Goal: Task Accomplishment & Management: Complete application form

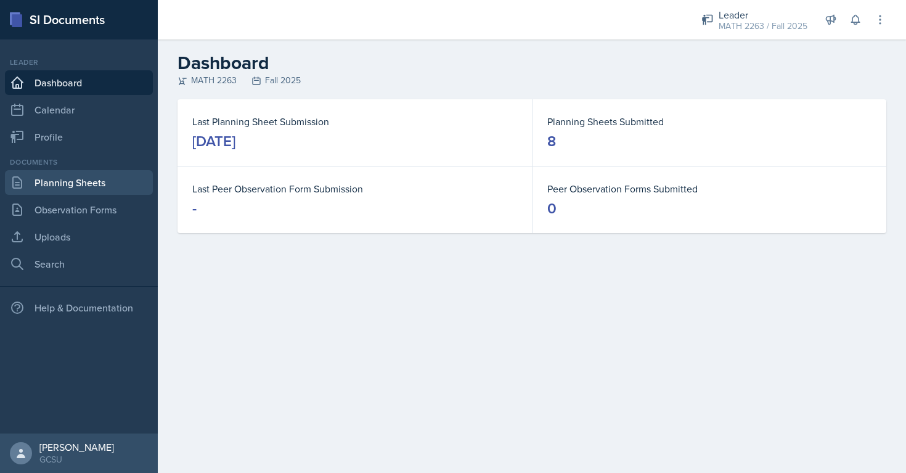
click at [76, 187] on link "Planning Sheets" at bounding box center [79, 182] width 148 height 25
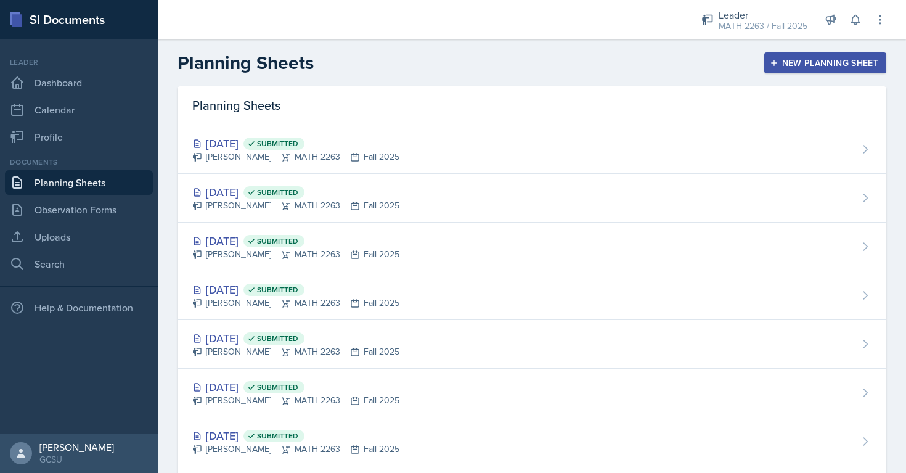
click at [832, 72] on button "New Planning Sheet" at bounding box center [826, 62] width 122 height 21
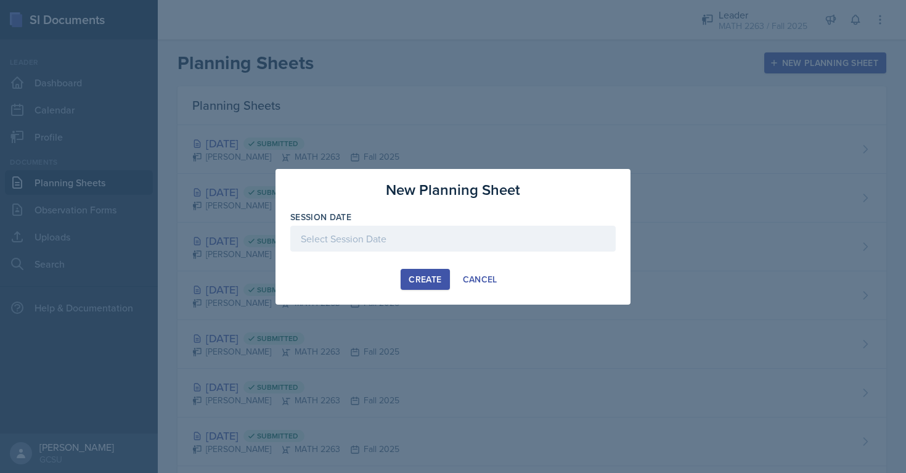
click at [393, 244] on div at bounding box center [453, 239] width 326 height 26
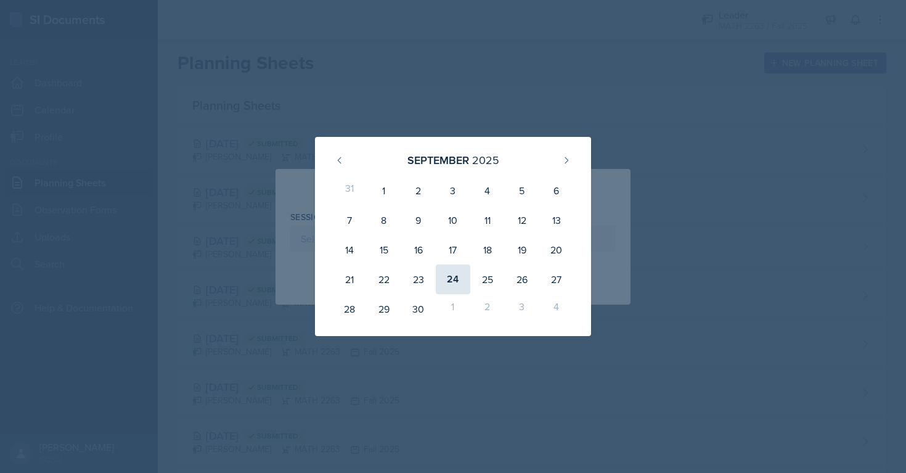
click at [445, 277] on div "24" at bounding box center [453, 280] width 35 height 30
type input "[DATE]"
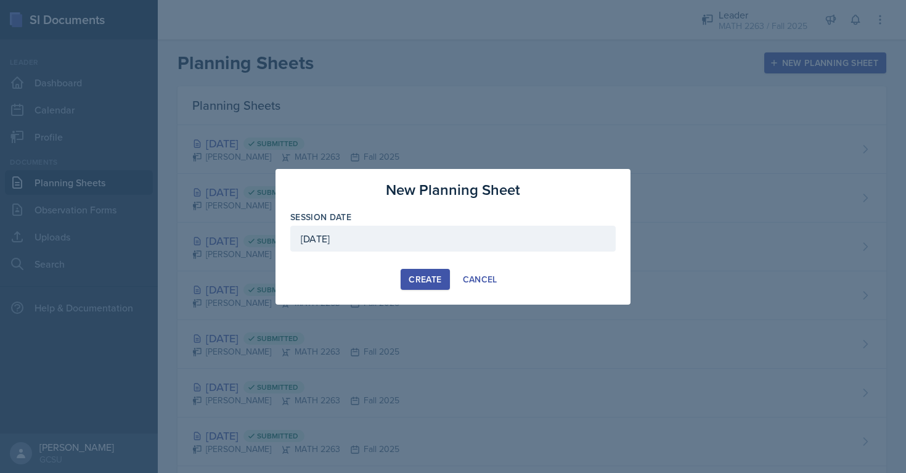
click at [414, 277] on div "Create" at bounding box center [425, 279] width 33 height 10
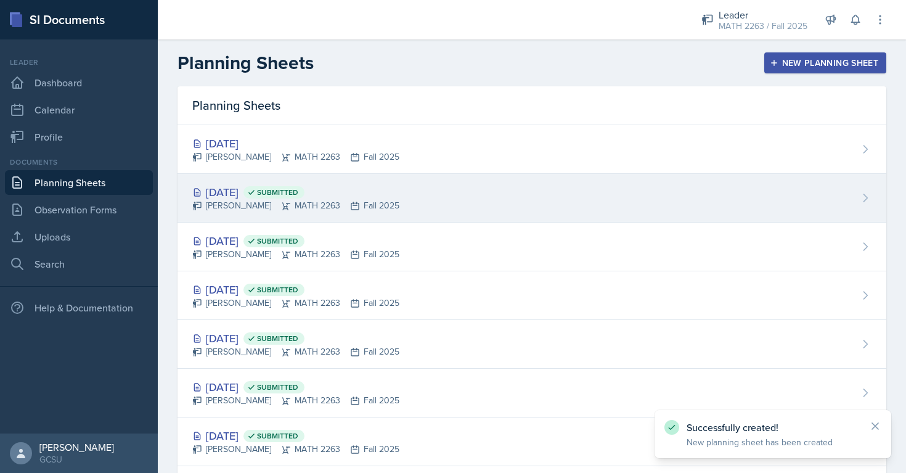
click at [268, 195] on div "[DATE] Submitted" at bounding box center [295, 192] width 207 height 17
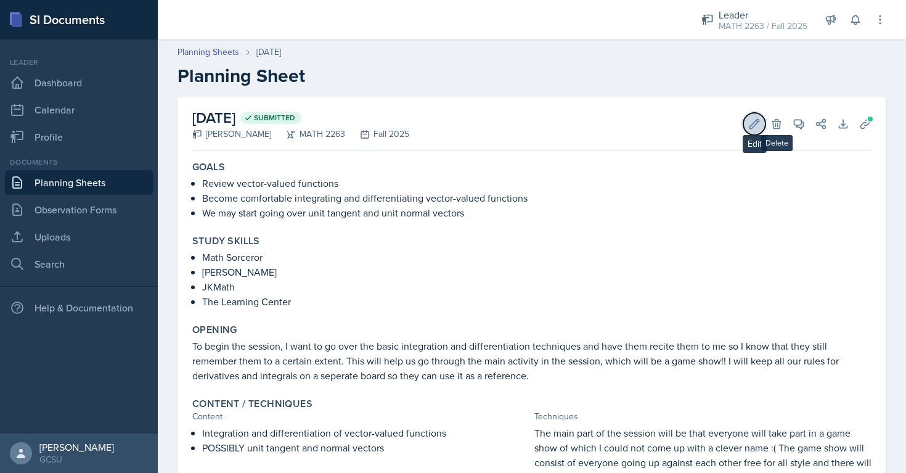
click at [762, 123] on button "Edit" at bounding box center [755, 124] width 22 height 22
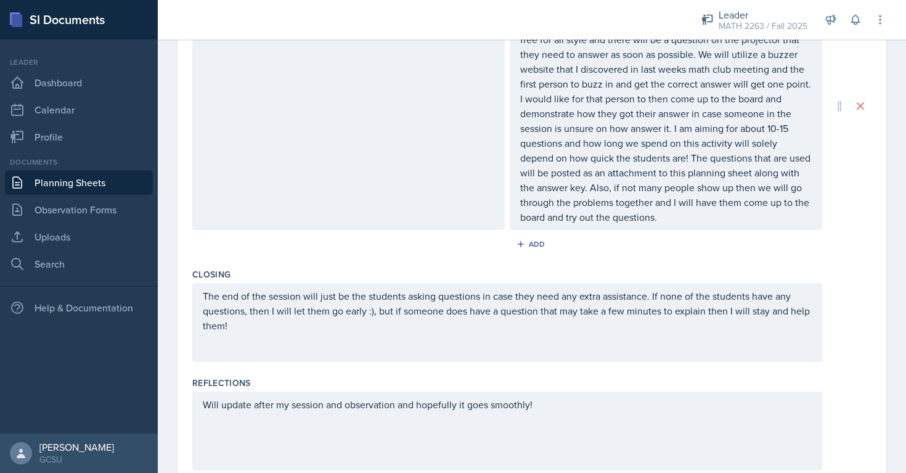
scroll to position [562, 0]
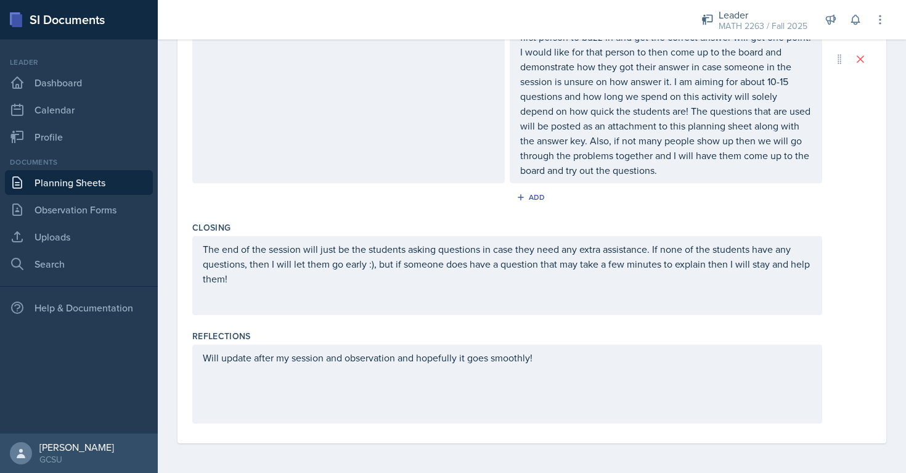
drag, startPoint x: 543, startPoint y: 368, endPoint x: 255, endPoint y: 382, distance: 288.3
click at [255, 382] on div "Will update after my session and observation and hopefully it goes smoothly!" at bounding box center [507, 384] width 630 height 79
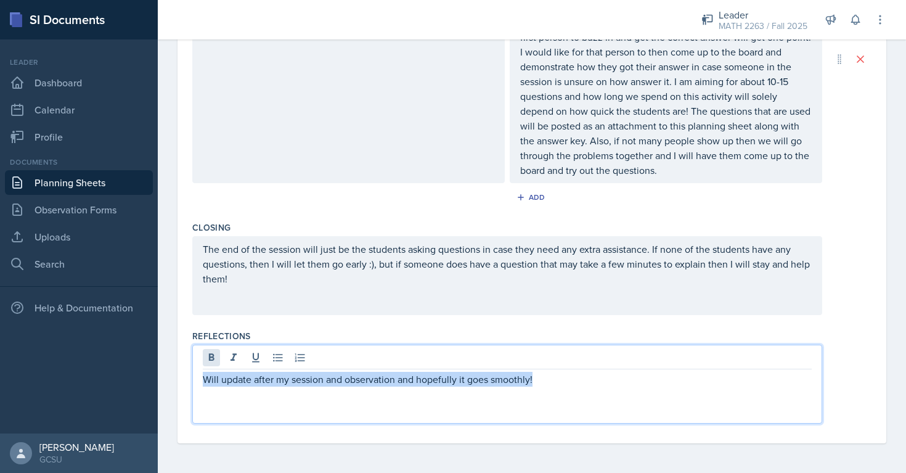
drag, startPoint x: 554, startPoint y: 376, endPoint x: 216, endPoint y: 363, distance: 338.8
click at [216, 364] on div "Will update after my session and observation and hopefully it goes smoothly!" at bounding box center [507, 384] width 630 height 79
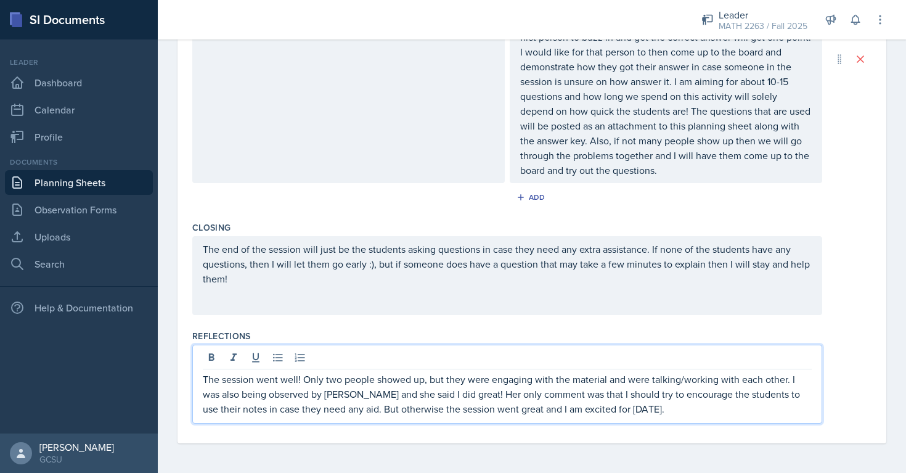
click at [854, 346] on div "The session went well! Only two people showed up, but they were engaging with t…" at bounding box center [532, 384] width 680 height 79
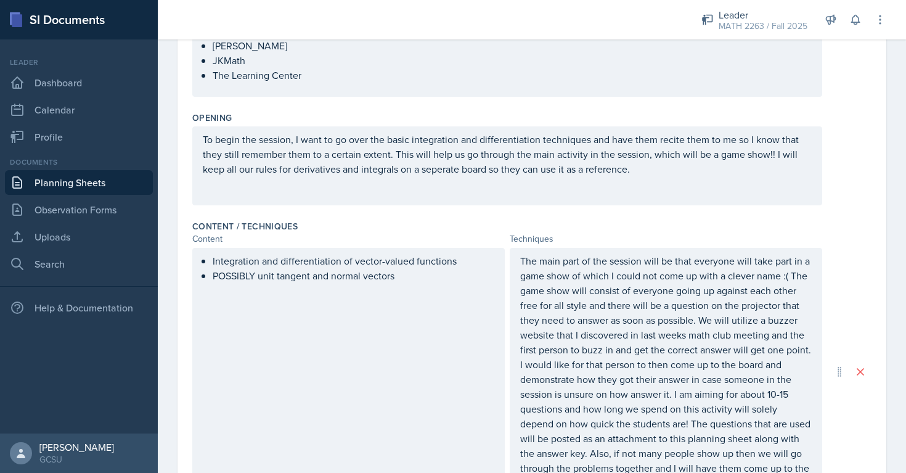
scroll to position [0, 0]
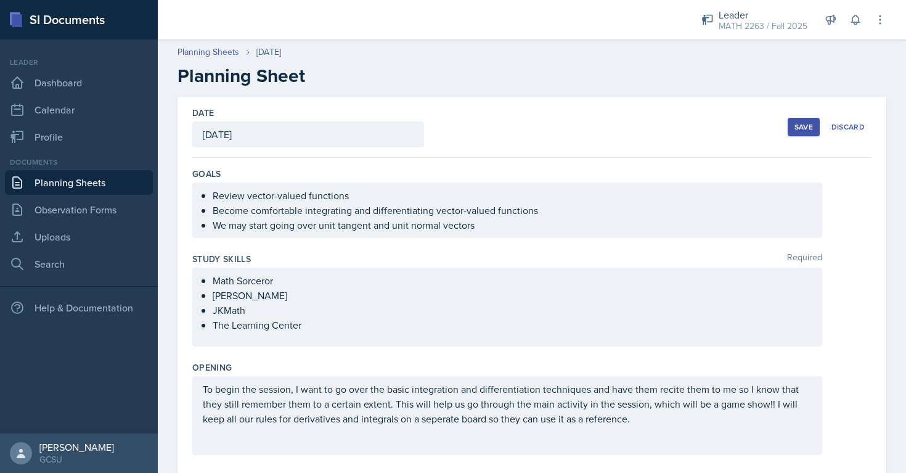
click at [810, 128] on div "Save" at bounding box center [804, 127] width 18 height 10
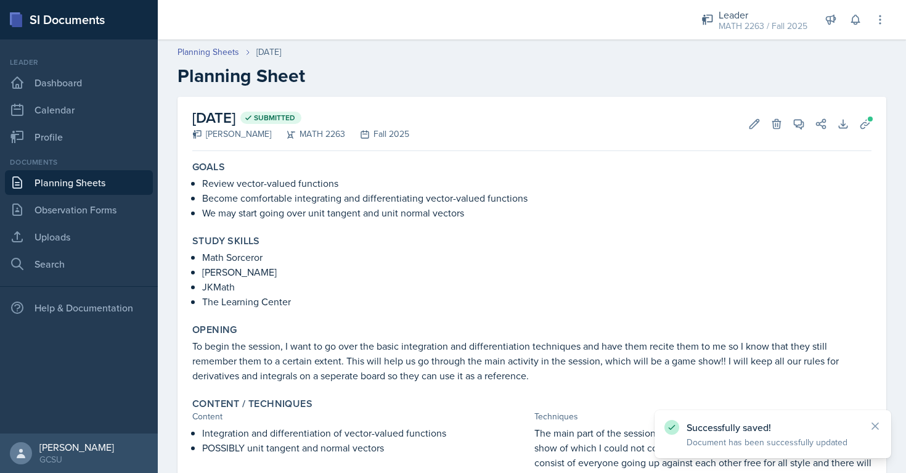
click at [94, 178] on link "Planning Sheets" at bounding box center [79, 182] width 148 height 25
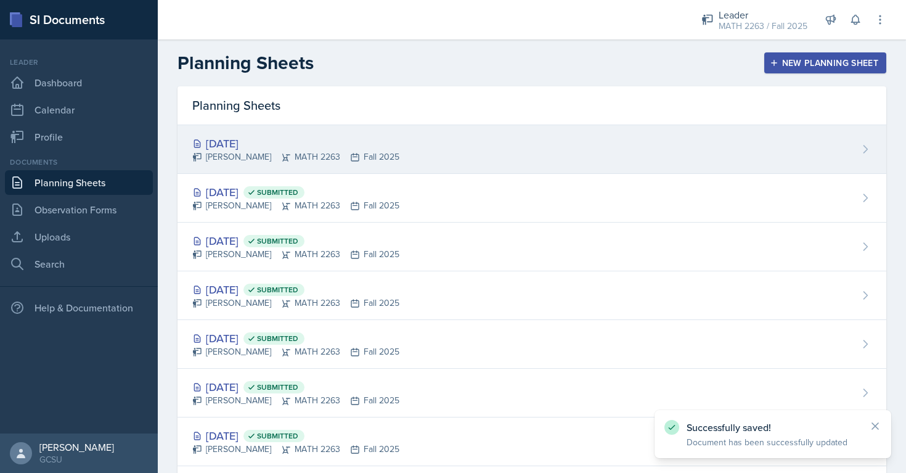
click at [239, 135] on div "[DATE]" at bounding box center [295, 143] width 207 height 17
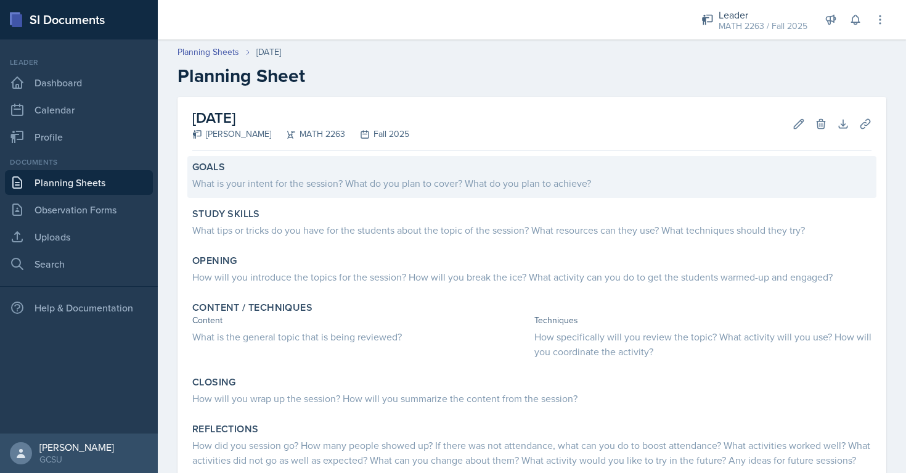
click at [329, 188] on div "What is your intent for the session? What do you plan to cover? What do you pla…" at bounding box center [532, 183] width 680 height 15
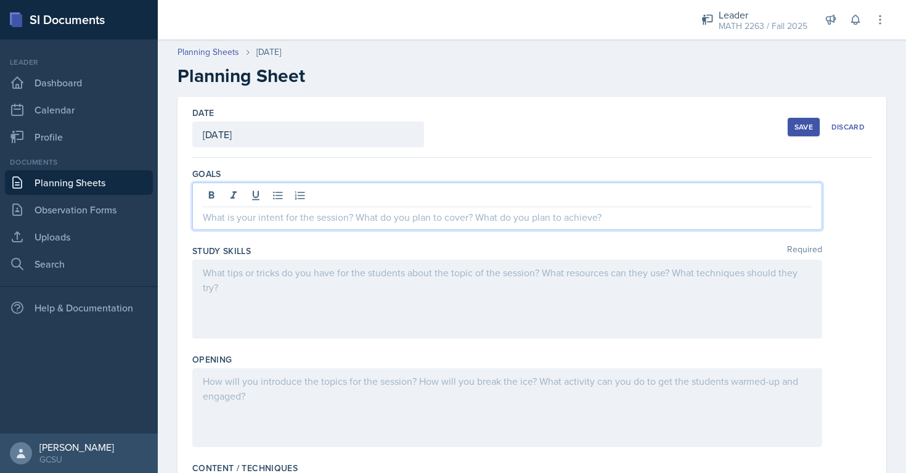
click at [327, 199] on div at bounding box center [507, 206] width 630 height 47
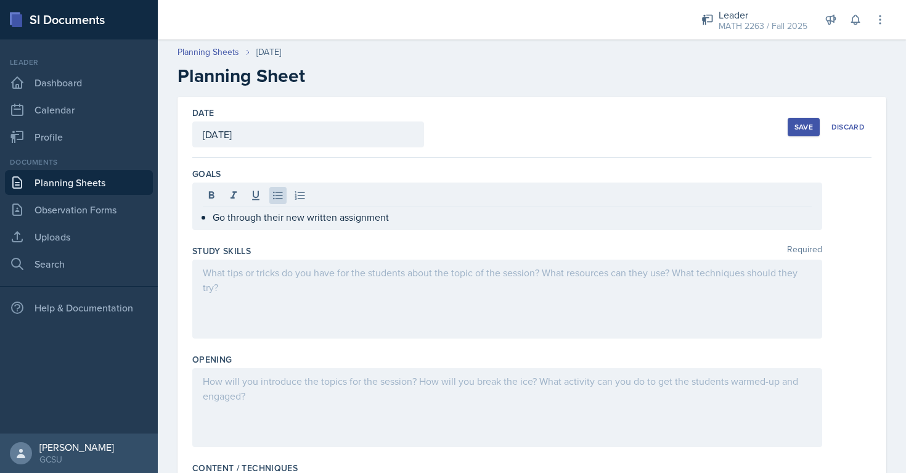
click at [341, 296] on div at bounding box center [507, 299] width 630 height 79
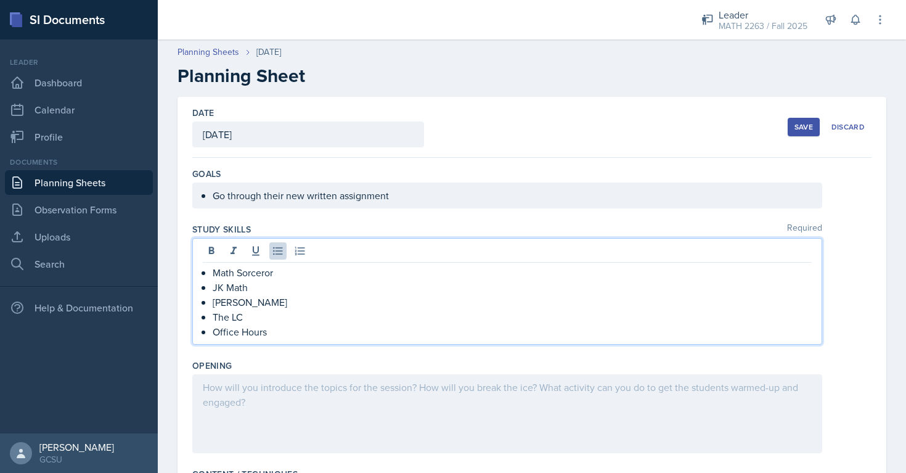
click at [377, 403] on div at bounding box center [507, 413] width 630 height 79
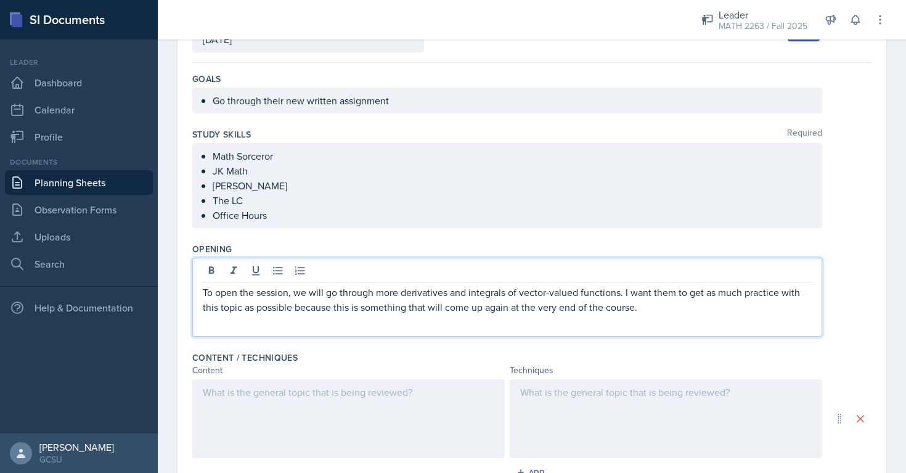
scroll to position [101, 0]
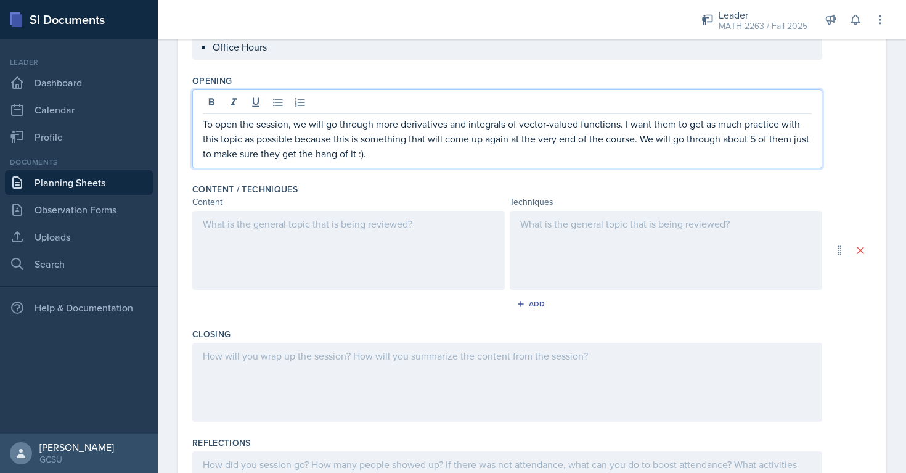
click at [406, 237] on div at bounding box center [348, 250] width 313 height 79
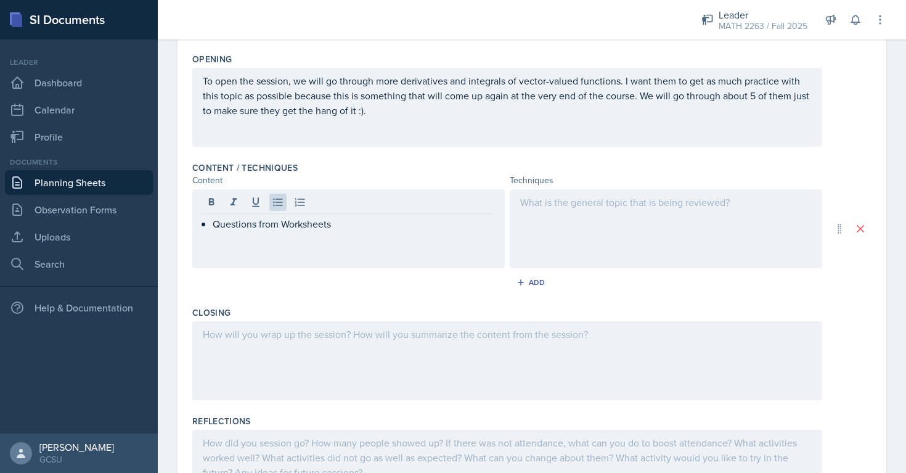
click at [563, 221] on div at bounding box center [666, 228] width 313 height 79
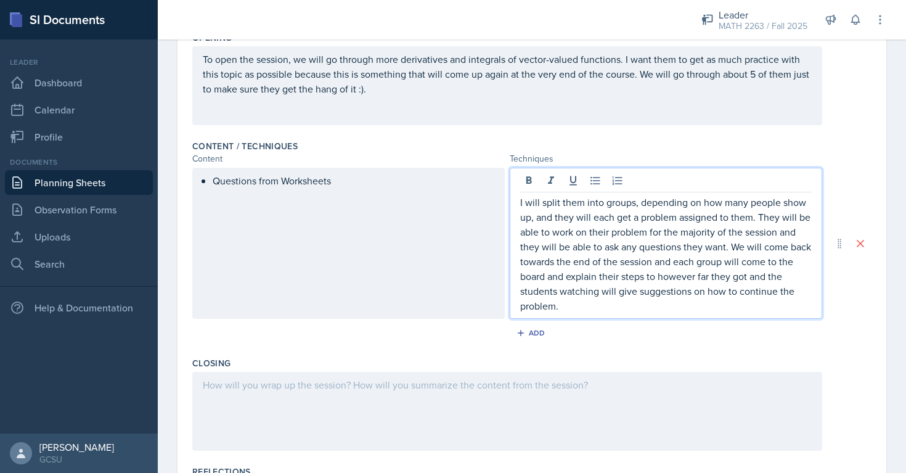
click at [481, 383] on div at bounding box center [507, 411] width 630 height 79
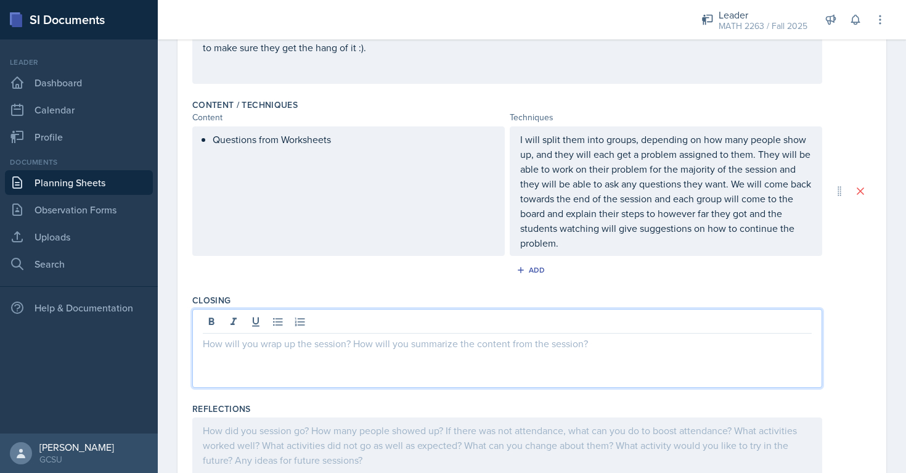
scroll to position [376, 0]
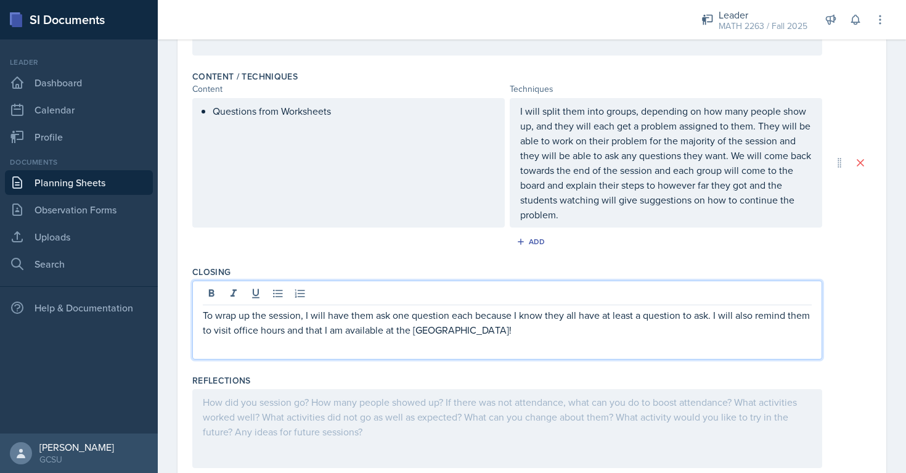
click at [469, 419] on div at bounding box center [507, 428] width 630 height 79
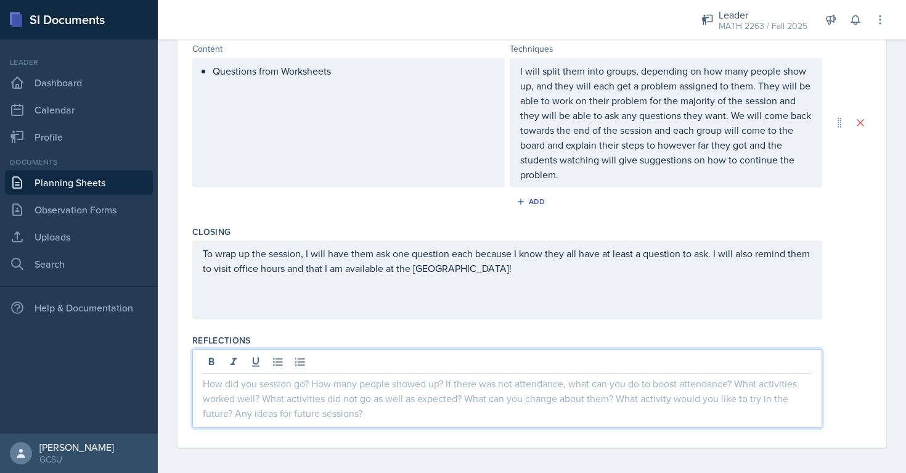
scroll to position [421, 0]
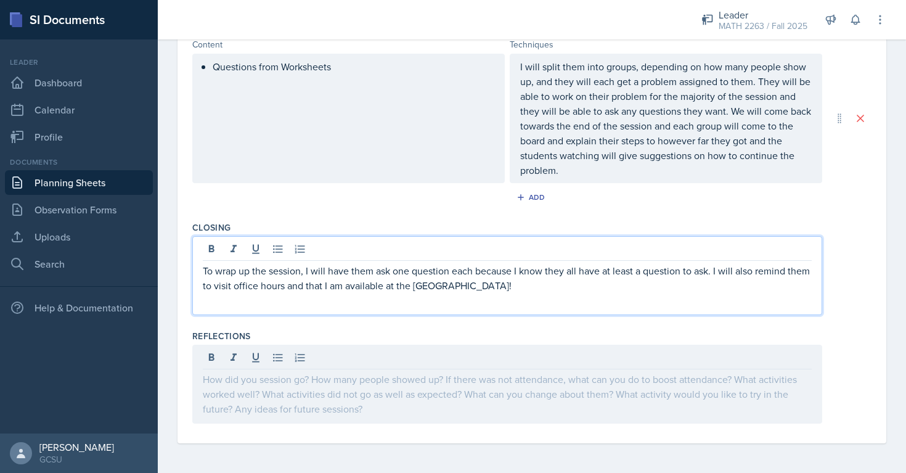
click at [501, 268] on p "To wrap up the session, I will have them ask one question each because I know t…" at bounding box center [507, 278] width 609 height 30
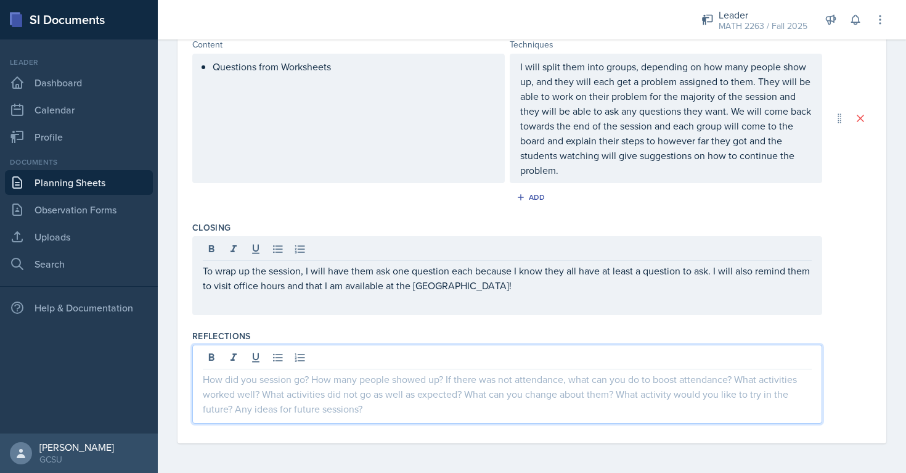
click at [434, 362] on div at bounding box center [507, 384] width 630 height 79
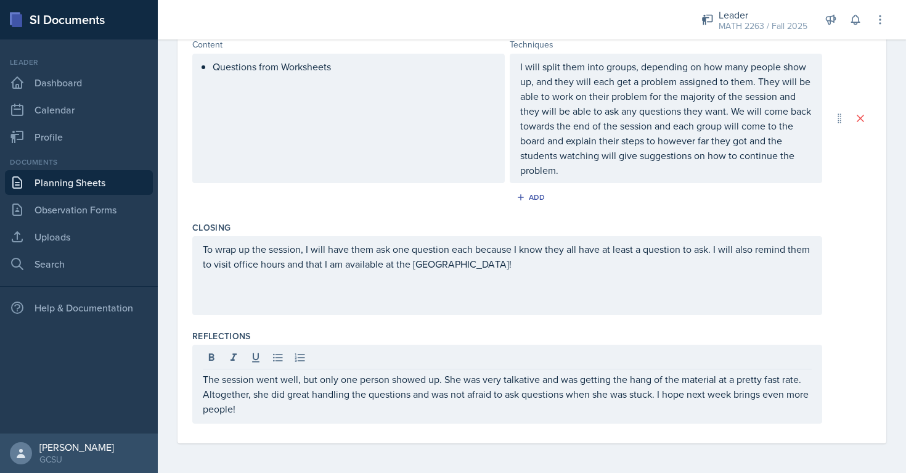
click at [593, 336] on div "Reflections" at bounding box center [532, 336] width 680 height 12
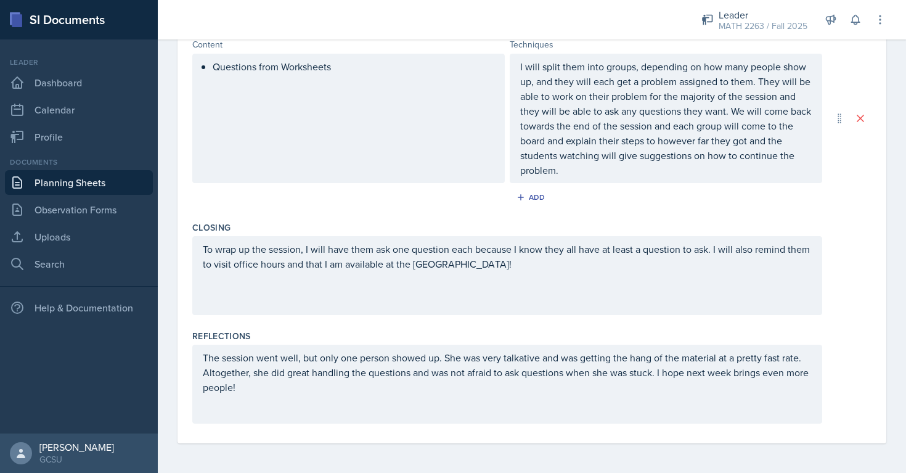
click at [332, 390] on p "The session went well, but only one person showed up. She was very talkative an…" at bounding box center [507, 372] width 609 height 44
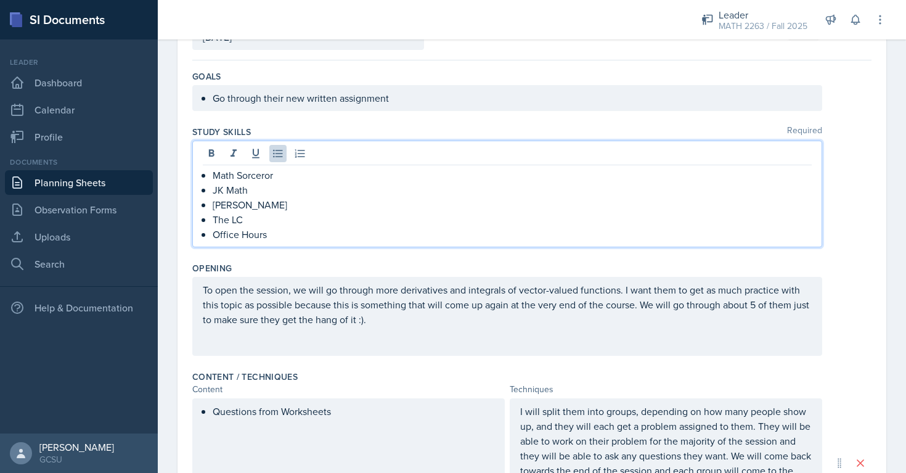
scroll to position [119, 0]
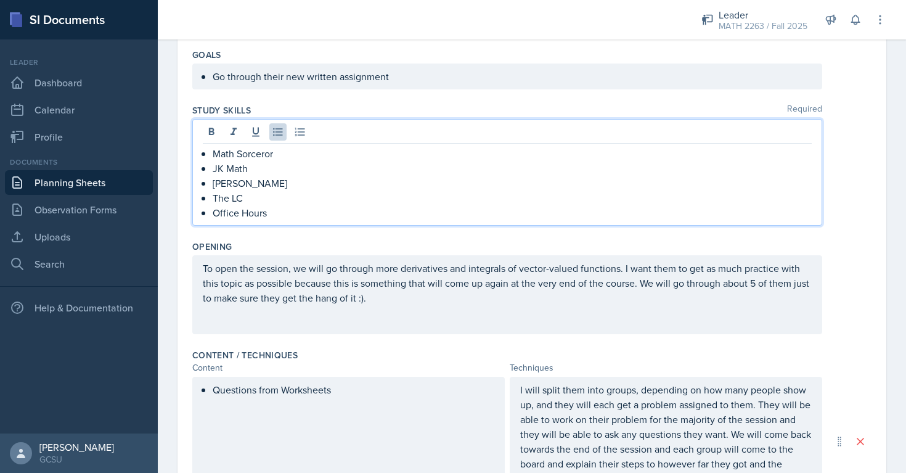
click at [270, 159] on p "Math Sorceror" at bounding box center [512, 153] width 599 height 15
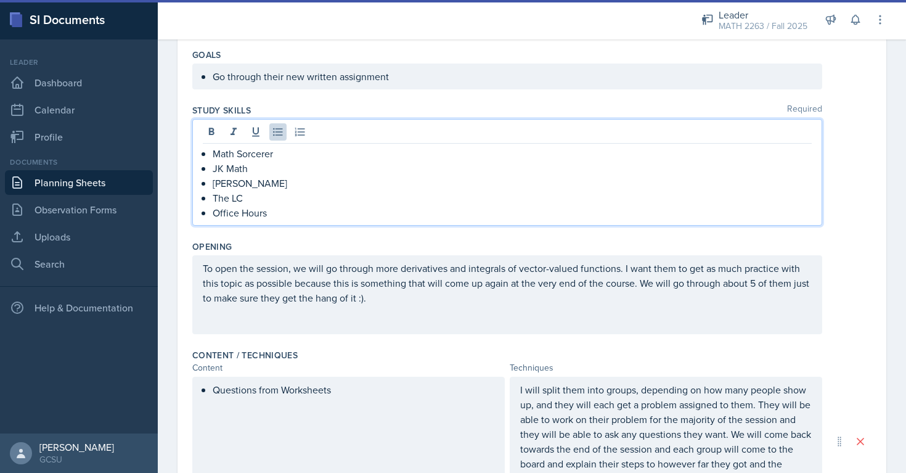
click at [311, 202] on p "The LC" at bounding box center [512, 198] width 599 height 15
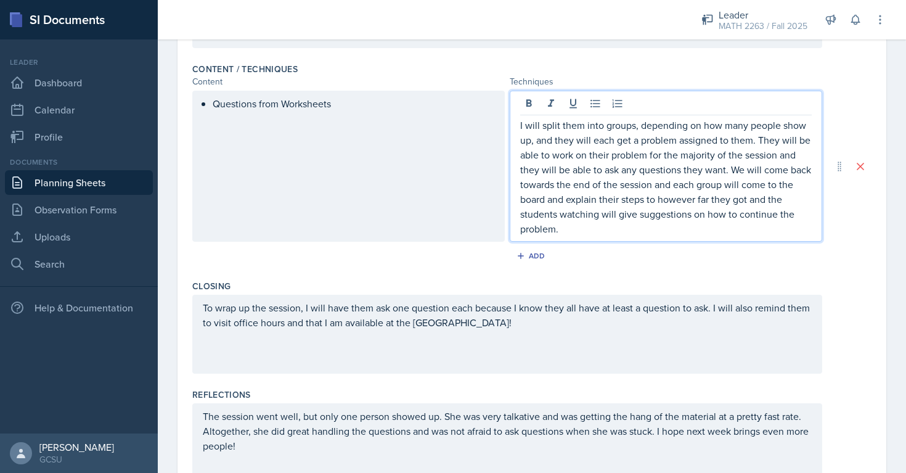
click at [614, 205] on p "I will split them into groups, depending on how many people show up, and they w…" at bounding box center [666, 177] width 292 height 118
click at [595, 232] on p "I will split them into groups, depending on how many people show up, and they w…" at bounding box center [666, 177] width 292 height 118
click at [730, 173] on p "I will split them into groups, depending on how many people show up, and they w…" at bounding box center [666, 177] width 292 height 118
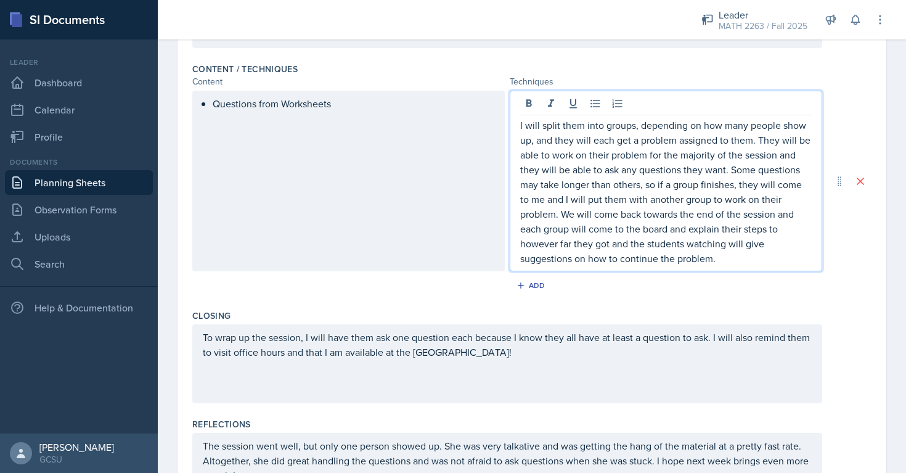
click at [737, 280] on div "Add" at bounding box center [532, 287] width 680 height 23
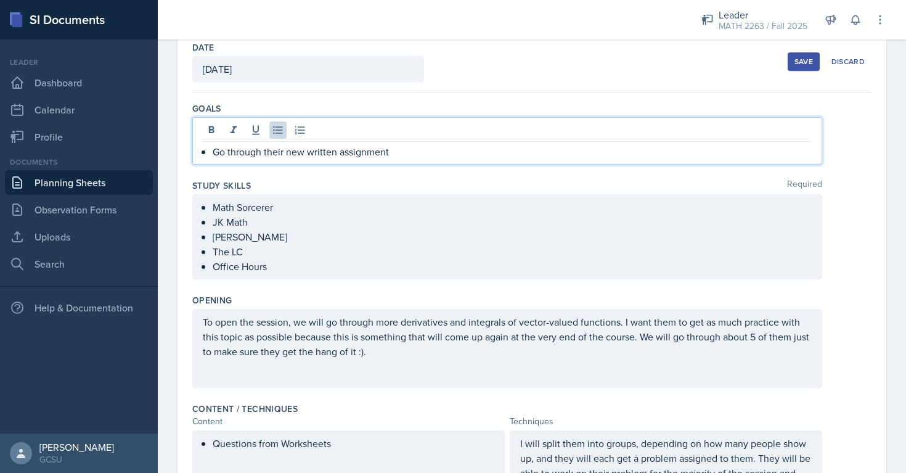
scroll to position [87, 0]
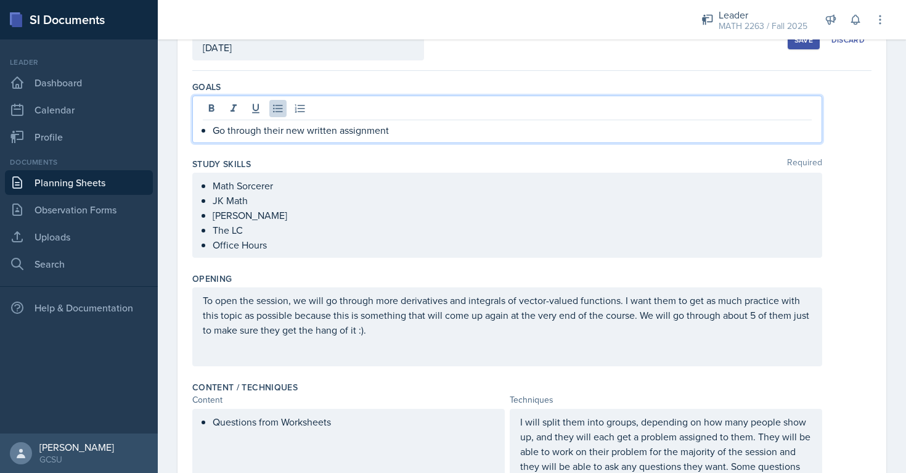
click at [404, 134] on p "Go through their new written assignment" at bounding box center [512, 130] width 599 height 15
click at [213, 135] on li "Go through their new written assignment" at bounding box center [512, 130] width 599 height 15
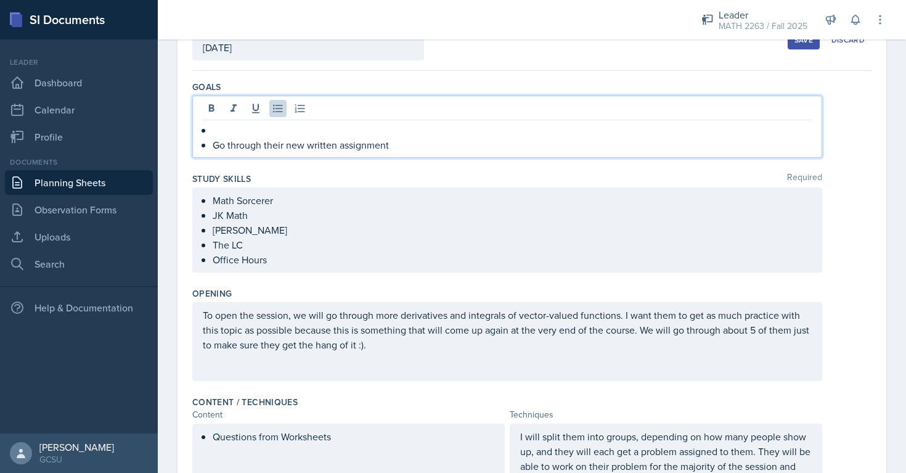
click at [210, 127] on div "Go through their new written assignment" at bounding box center [507, 138] width 609 height 30
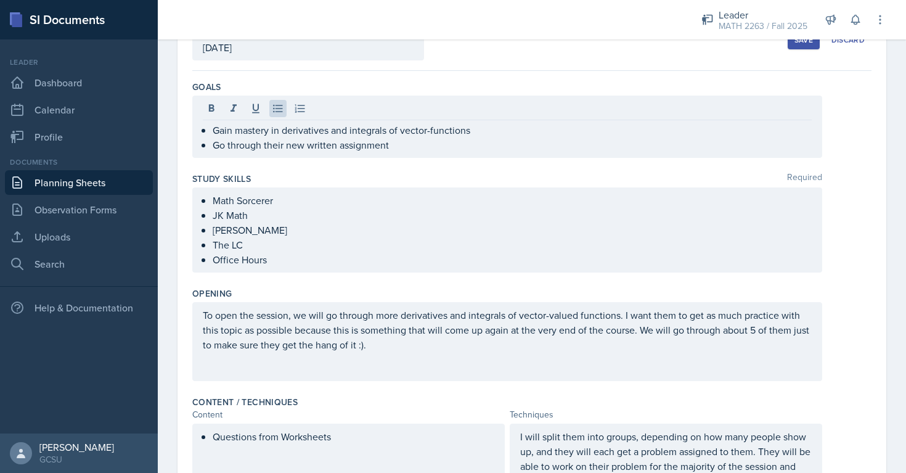
click at [359, 183] on div "Study Skills Required" at bounding box center [532, 179] width 680 height 12
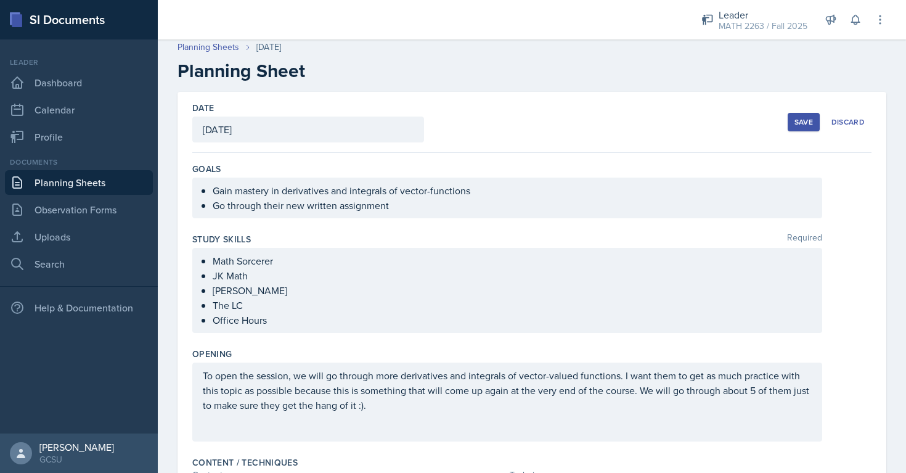
scroll to position [0, 0]
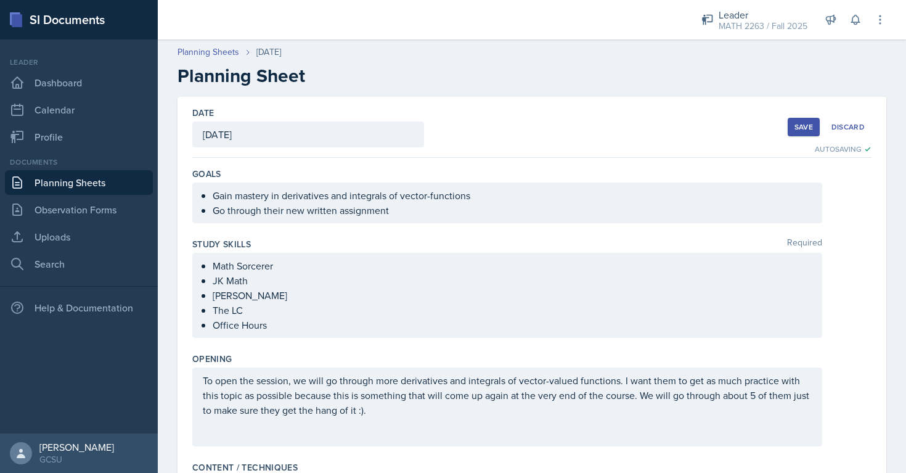
click at [807, 126] on div "Save" at bounding box center [804, 127] width 18 height 10
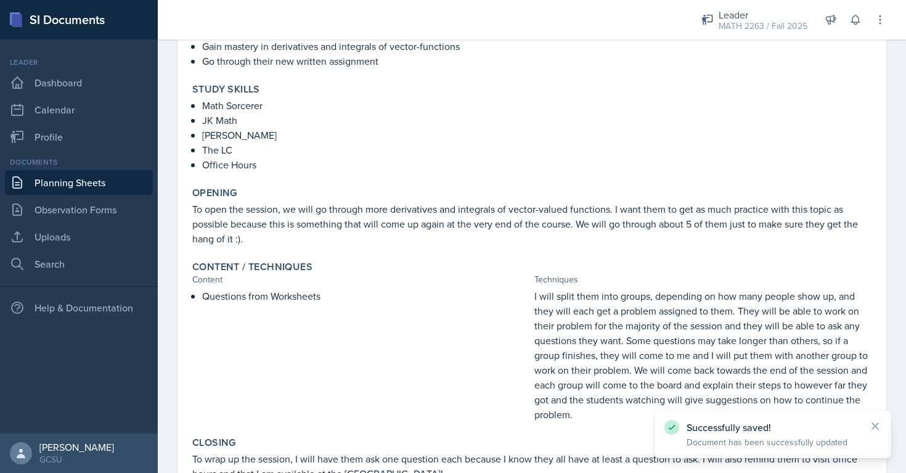
scroll to position [289, 0]
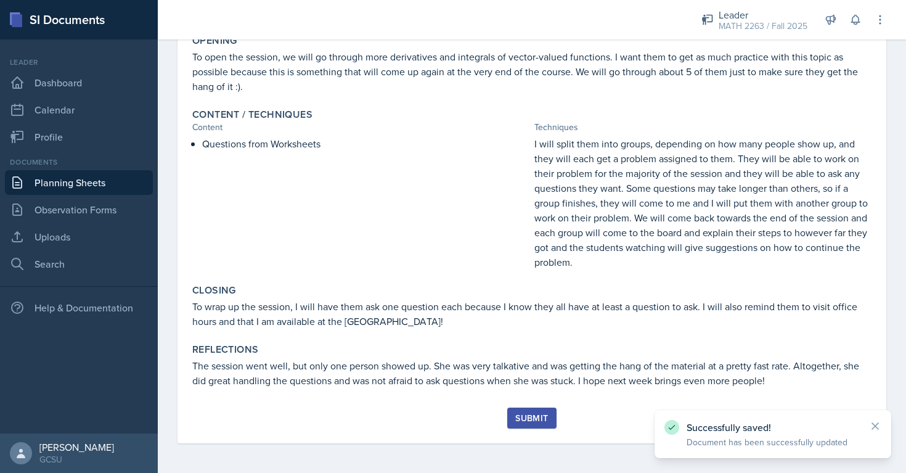
click at [536, 419] on div "Submit" at bounding box center [532, 418] width 33 height 10
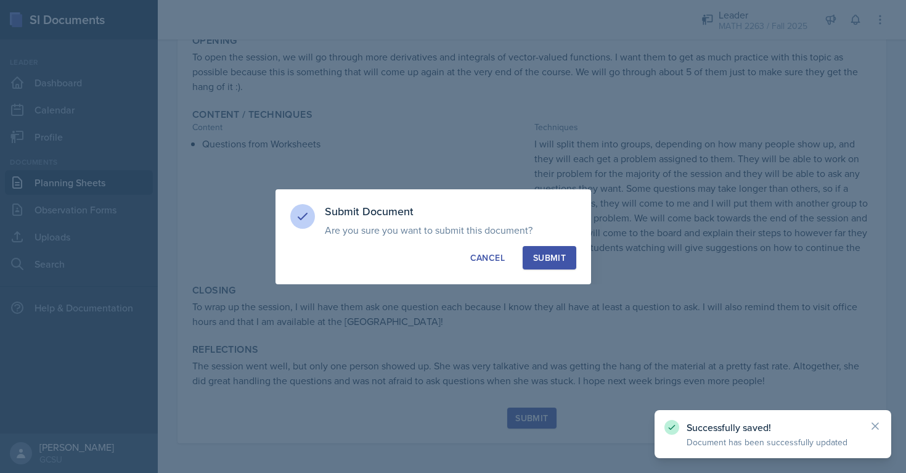
click at [566, 242] on div "Submit Document Are you sure you want to submit this document? This document wi…" at bounding box center [434, 236] width 316 height 95
click at [561, 258] on div "Submit" at bounding box center [549, 258] width 33 height 12
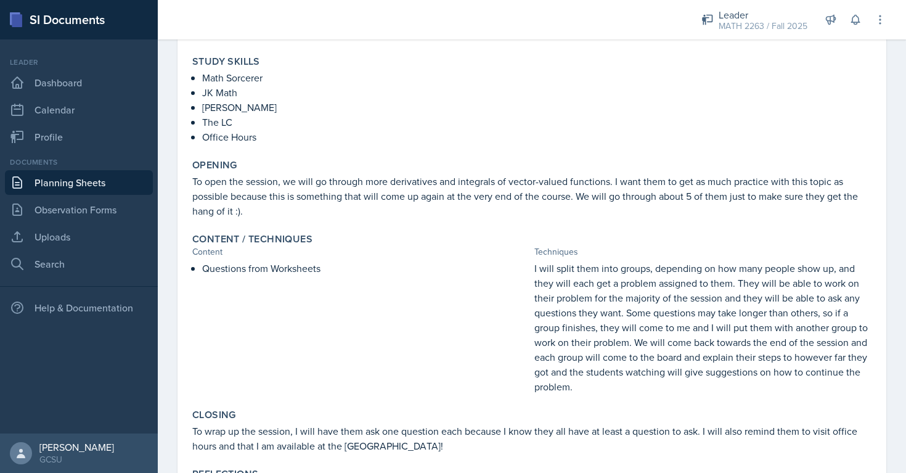
scroll to position [0, 0]
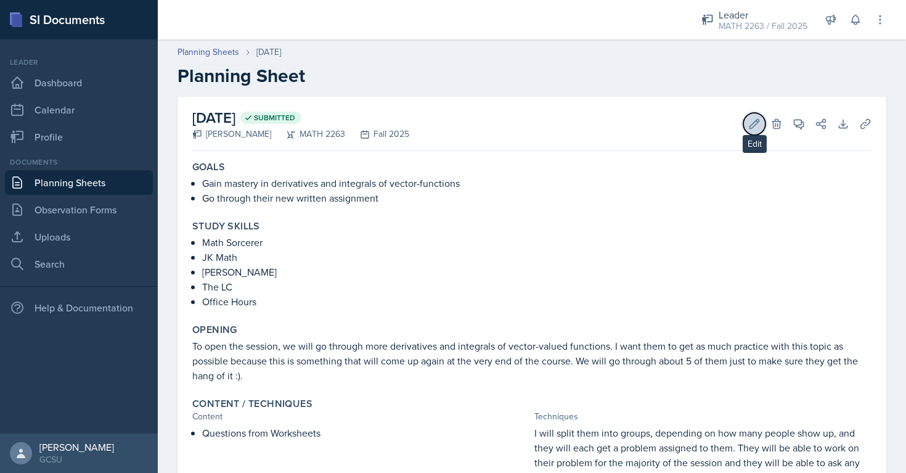
click at [752, 130] on button "Edit" at bounding box center [755, 124] width 22 height 22
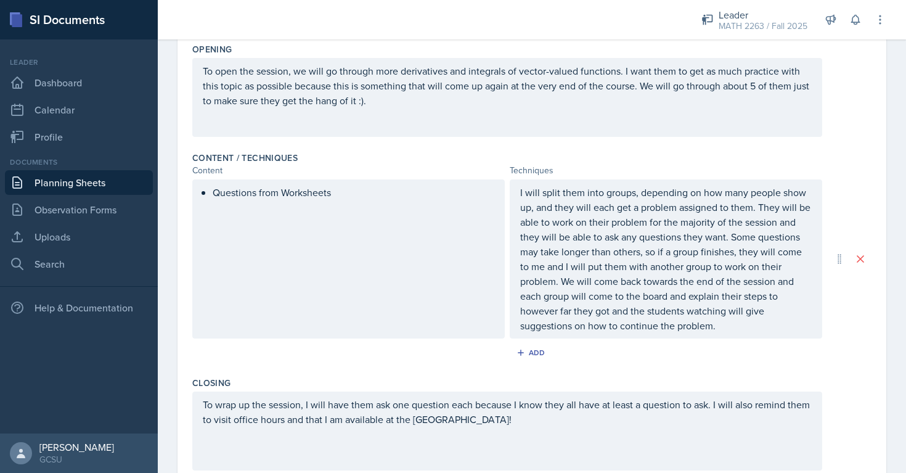
click at [335, 192] on p "Questions from Worksheets" at bounding box center [354, 192] width 282 height 15
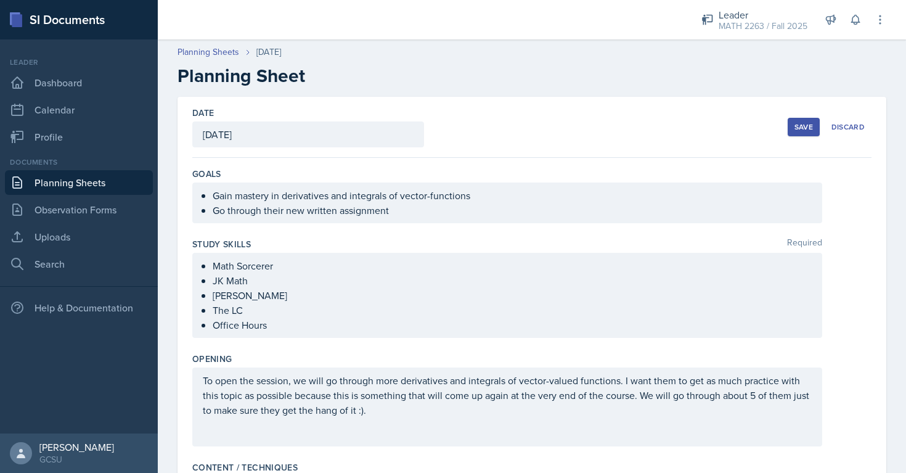
click at [809, 131] on div "Save" at bounding box center [804, 127] width 18 height 10
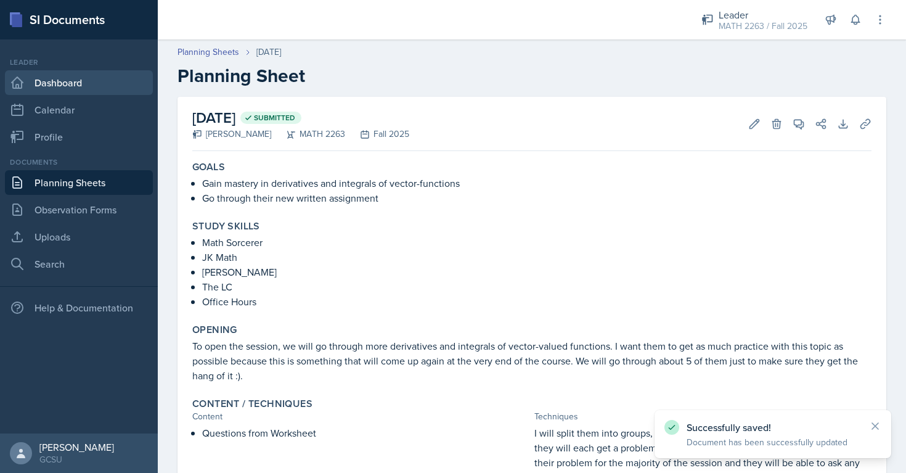
click at [47, 80] on link "Dashboard" at bounding box center [79, 82] width 148 height 25
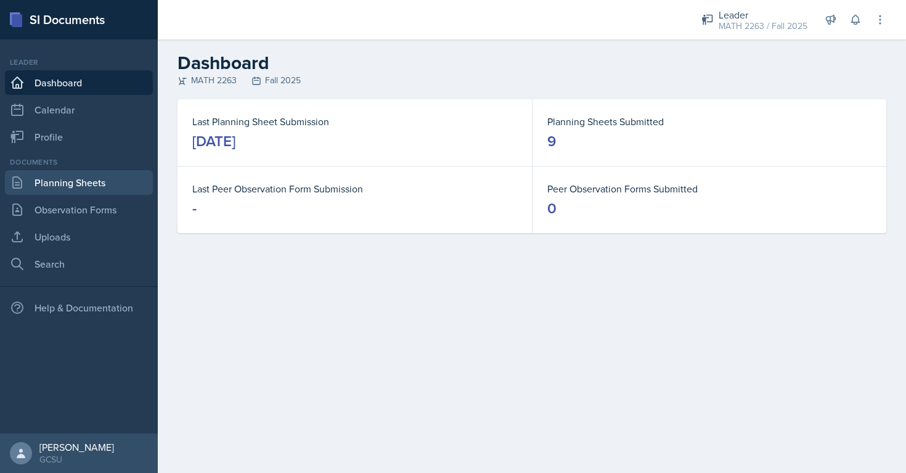
click at [72, 179] on link "Planning Sheets" at bounding box center [79, 182] width 148 height 25
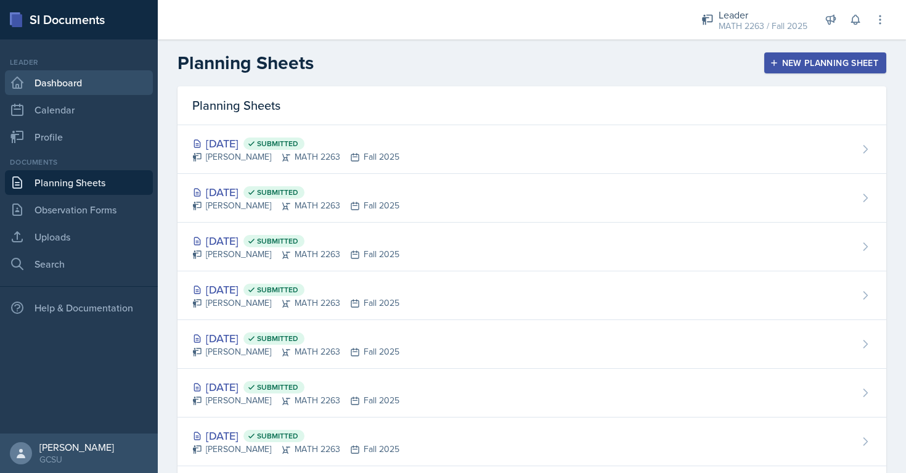
click at [82, 81] on link "Dashboard" at bounding box center [79, 82] width 148 height 25
